Goal: Information Seeking & Learning: Learn about a topic

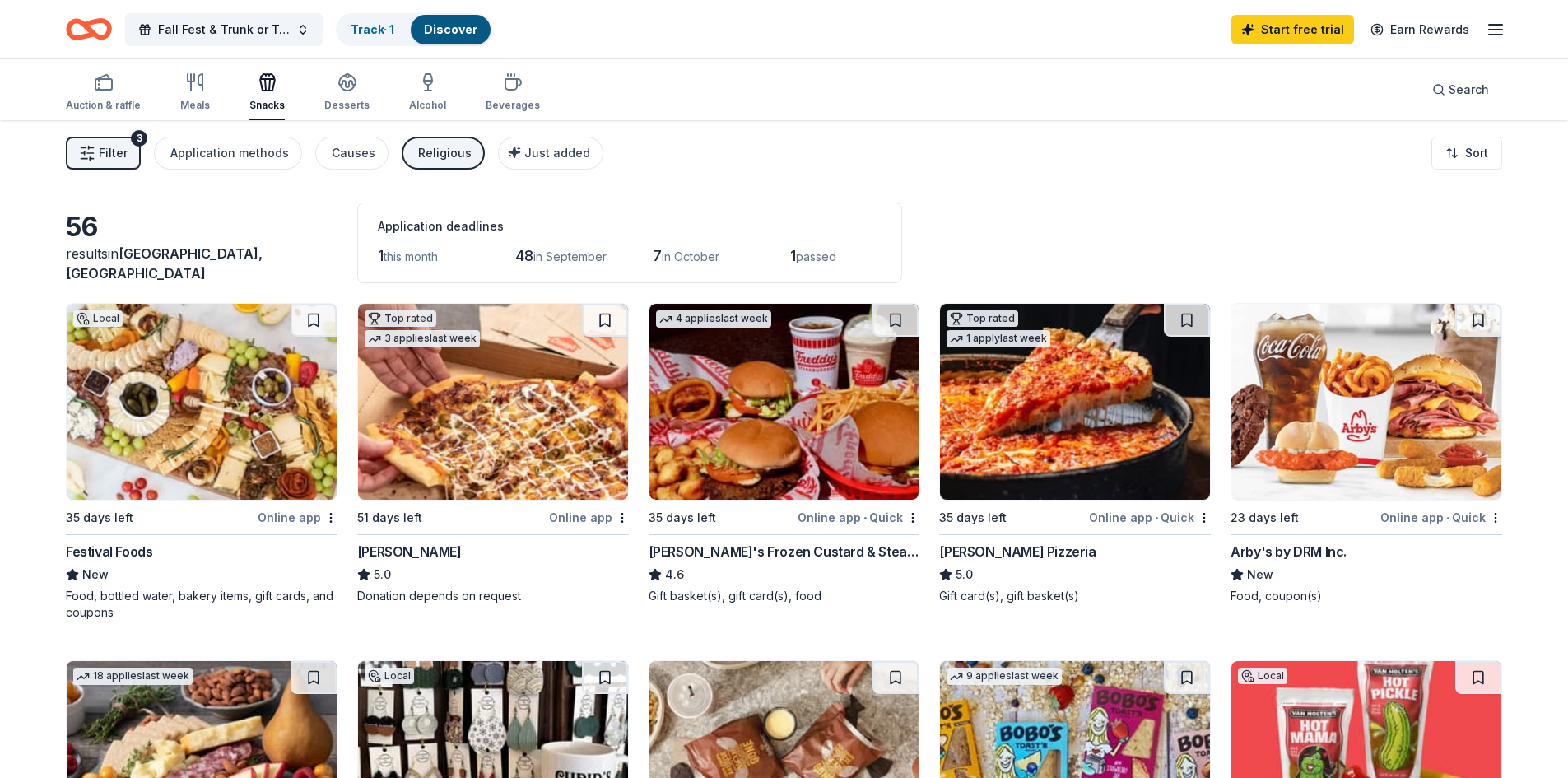
click at [1314, 414] on img at bounding box center [1366, 401] width 270 height 196
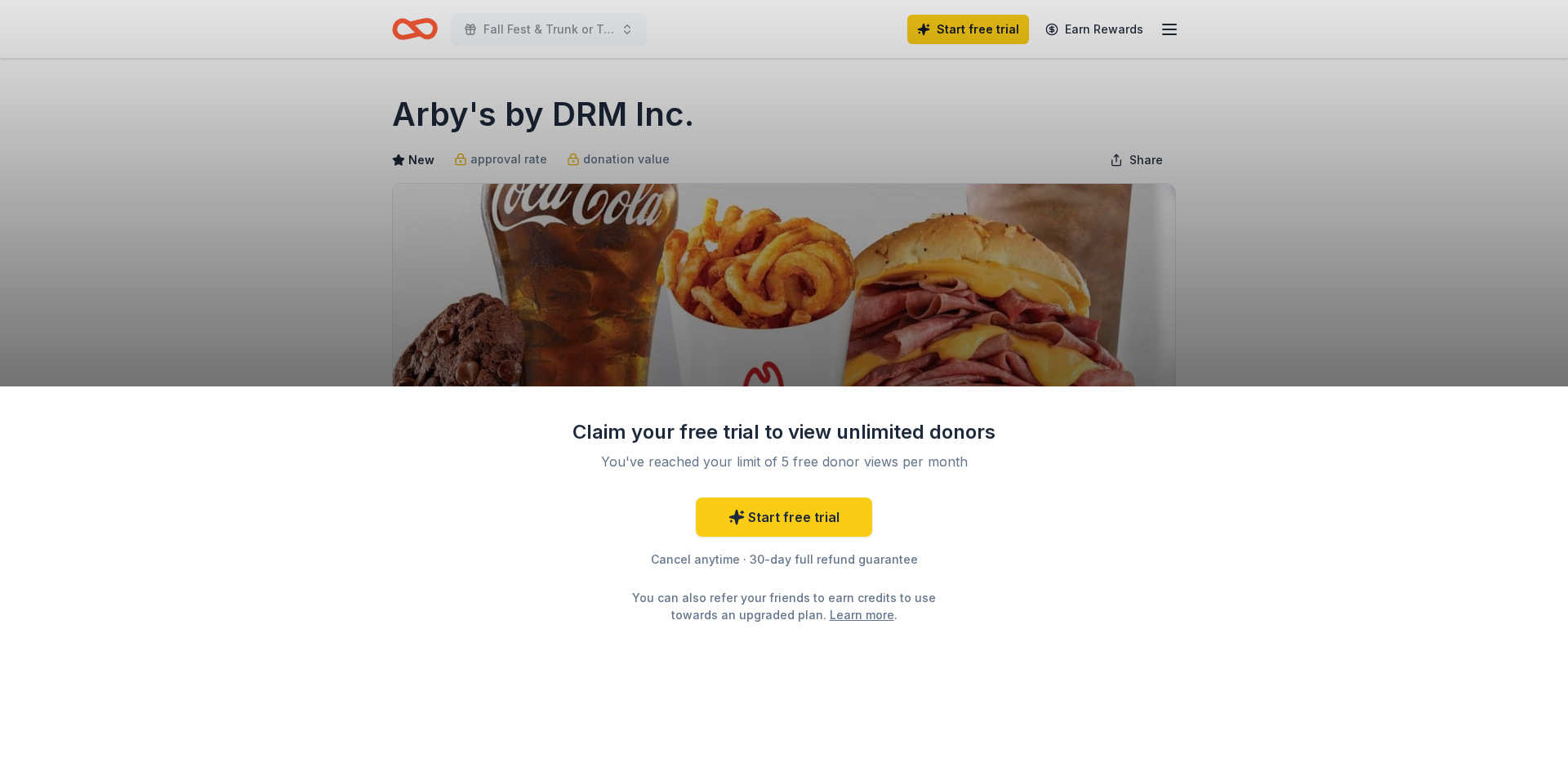
drag, startPoint x: 1281, startPoint y: 271, endPoint x: 946, endPoint y: 254, distance: 335.4
click at [1281, 270] on div "Claim your free trial to view unlimited donors You've reached your limit of 5 f…" at bounding box center [784, 386] width 1568 height 772
click at [877, 254] on div "Claim your free trial to view unlimited donors You've reached your limit of 5 f…" at bounding box center [784, 386] width 1568 height 772
drag, startPoint x: 399, startPoint y: 107, endPoint x: 840, endPoint y: 126, distance: 441.4
click at [782, 130] on div "Claim your free trial to view unlimited donors You've reached your limit of 5 f…" at bounding box center [784, 386] width 1568 height 772
